Goal: Find specific page/section: Find specific page/section

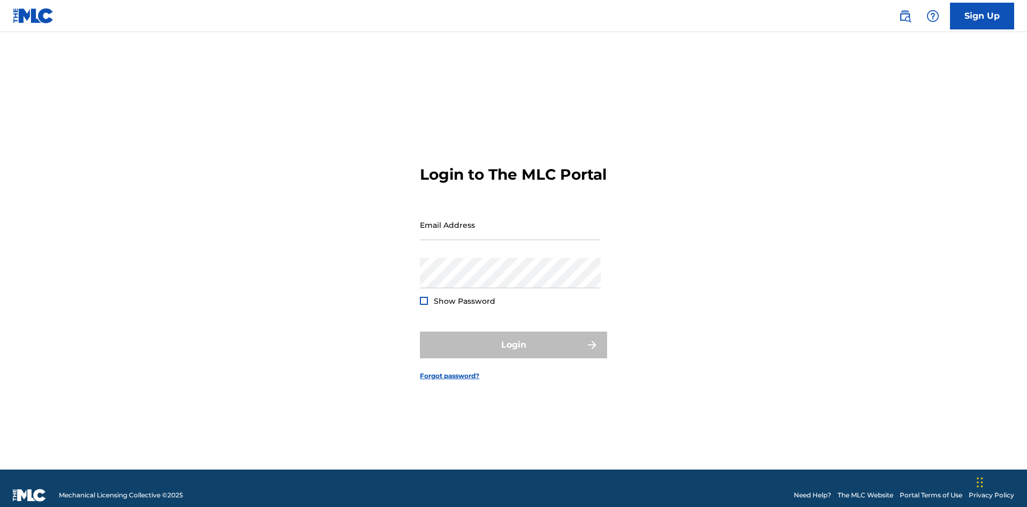
scroll to position [14, 0]
click at [510, 220] on input "Email Address" at bounding box center [510, 225] width 181 height 30
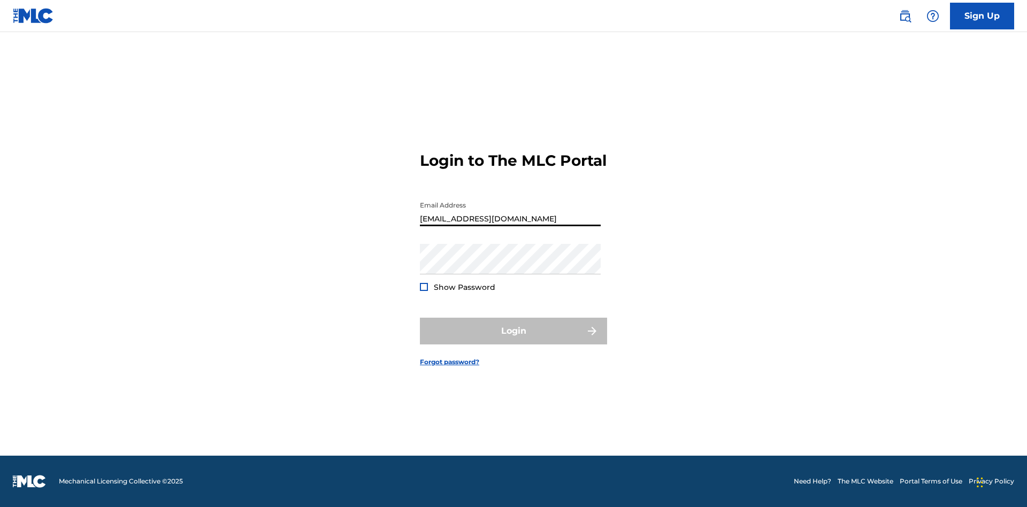
type input "Duke.McTesterson@gmail.com"
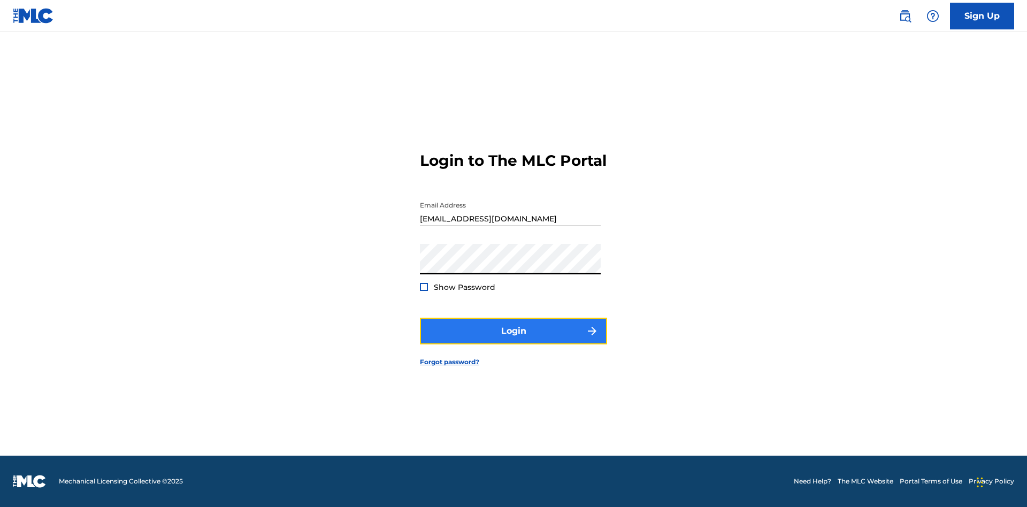
click at [514, 340] on button "Login" at bounding box center [513, 331] width 187 height 27
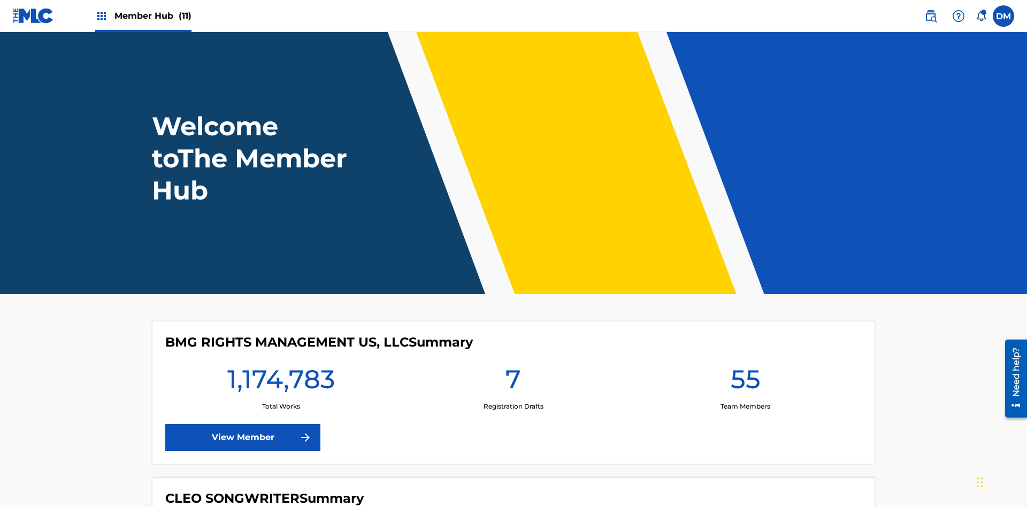
click at [152, 16] on span "Member Hub (11)" at bounding box center [152, 16] width 77 height 12
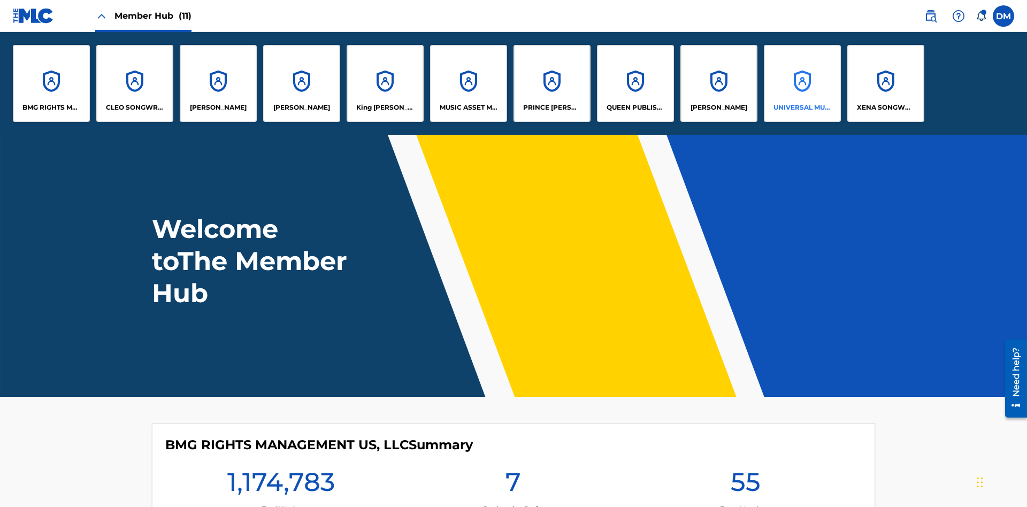
click at [802, 108] on p "UNIVERSAL MUSIC PUB GROUP" at bounding box center [802, 108] width 58 height 10
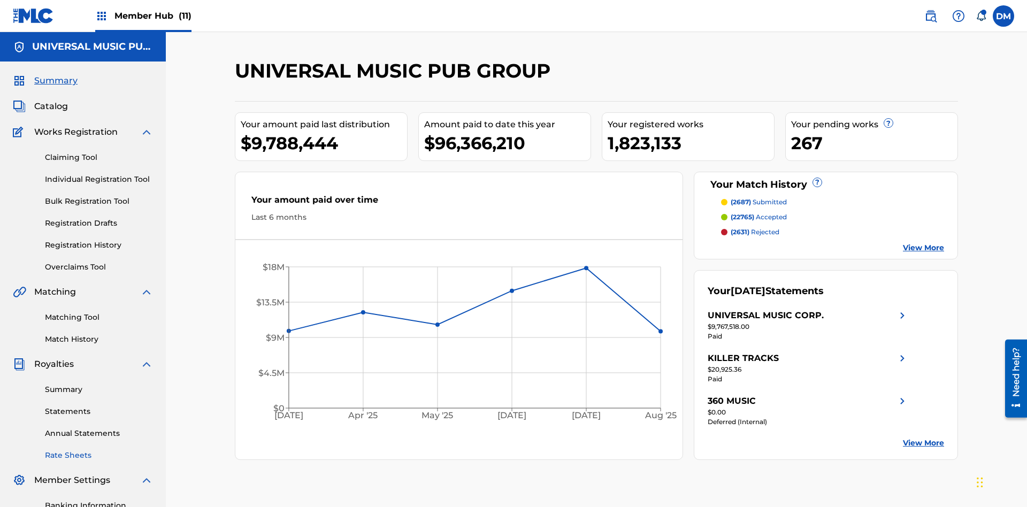
click at [99, 450] on link "Rate Sheets" at bounding box center [99, 455] width 108 height 11
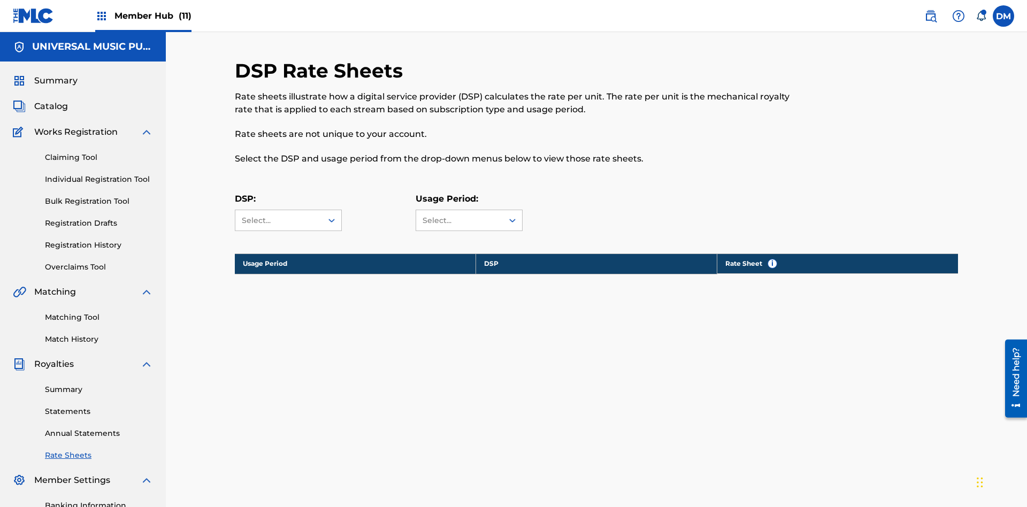
scroll to position [145, 0]
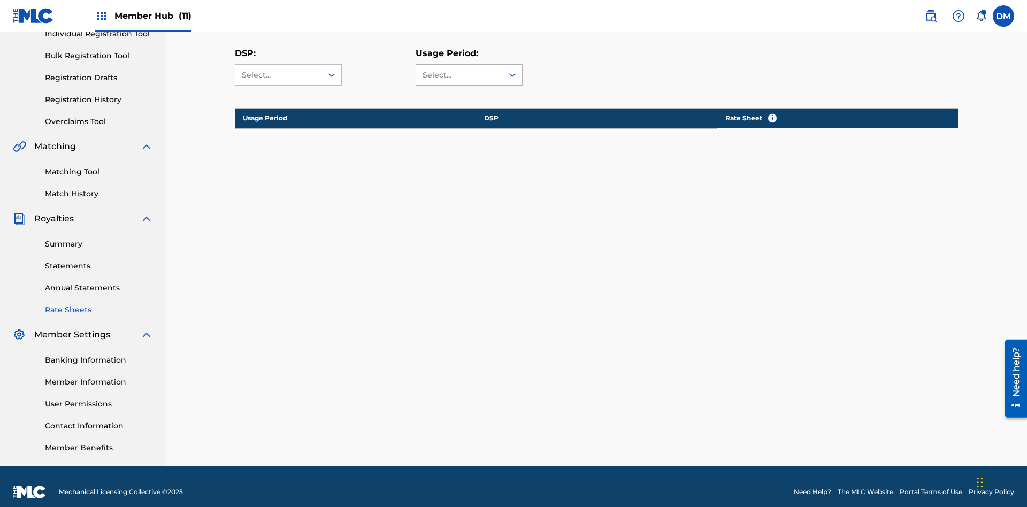
click at [469, 75] on div "Select..." at bounding box center [459, 75] width 73 height 11
